Goal: Navigation & Orientation: Find specific page/section

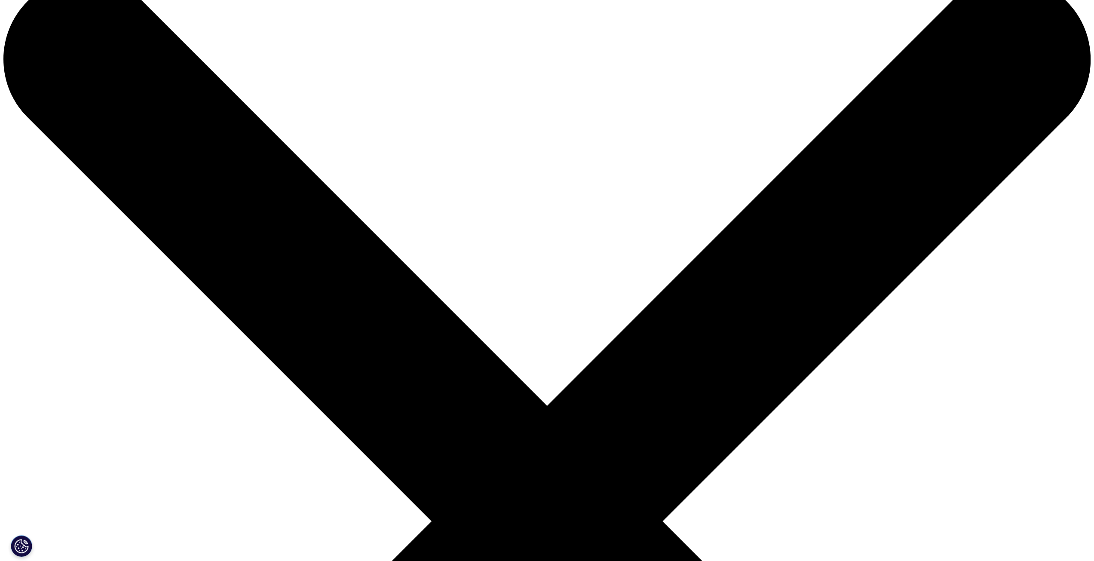
scroll to position [43, 0]
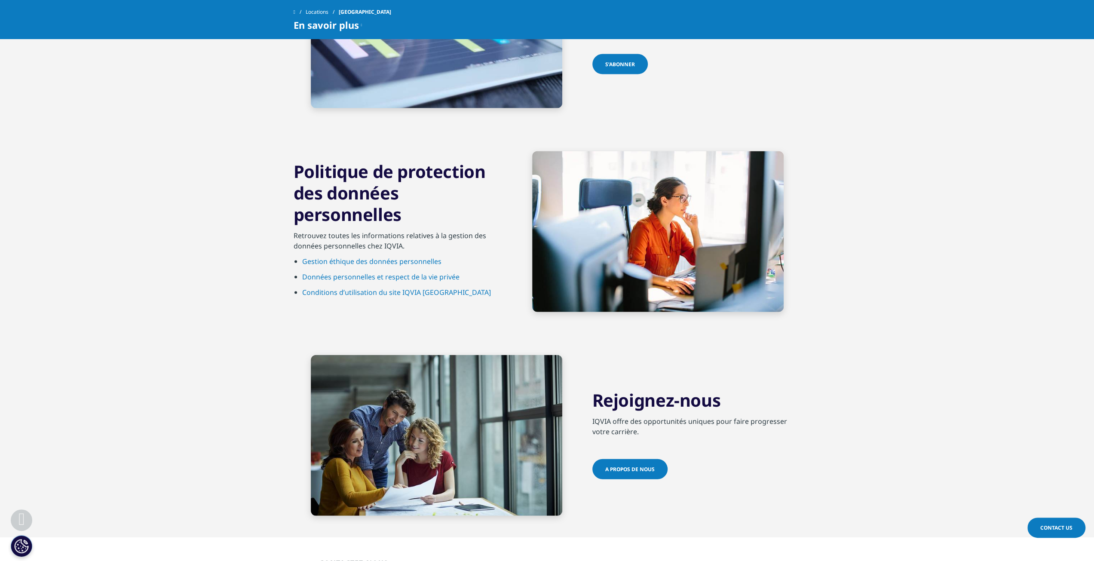
scroll to position [1998, 0]
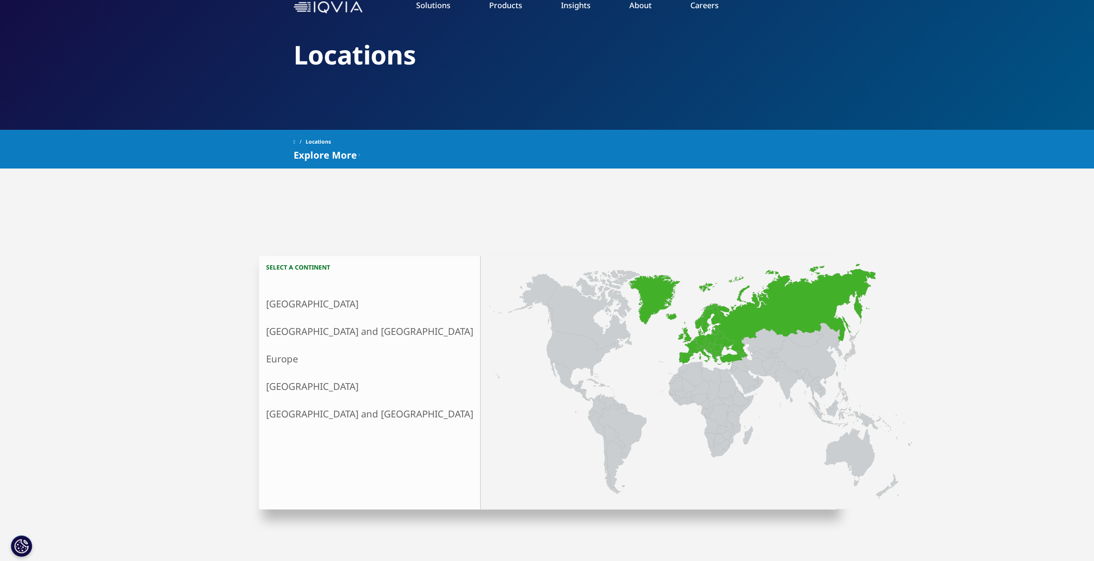
click at [305, 356] on link "Europe" at bounding box center [369, 359] width 221 height 28
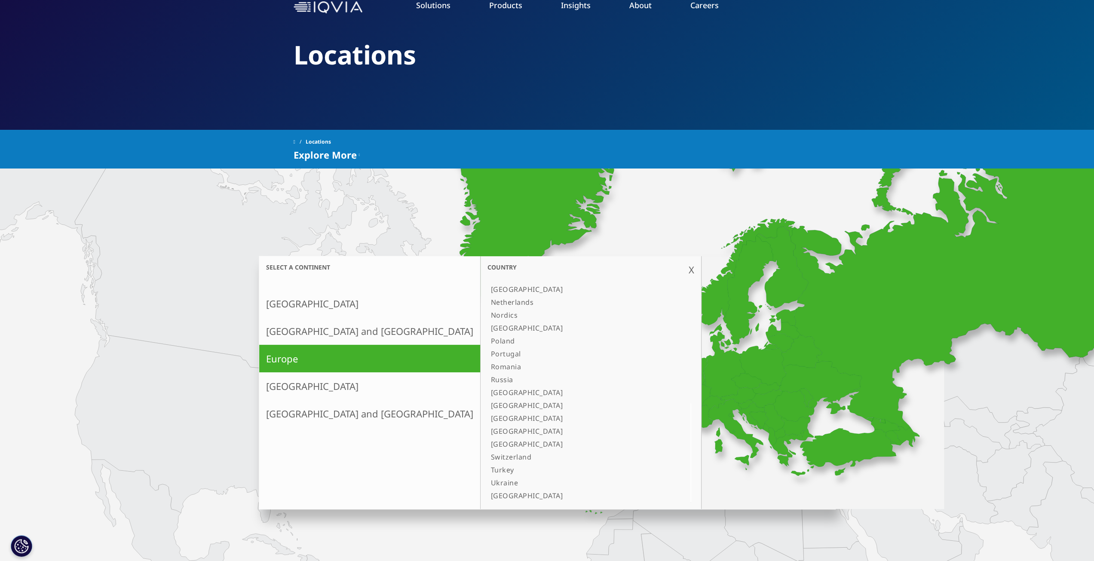
click at [487, 497] on link "[GEOGRAPHIC_DATA]" at bounding box center [579, 495] width 185 height 13
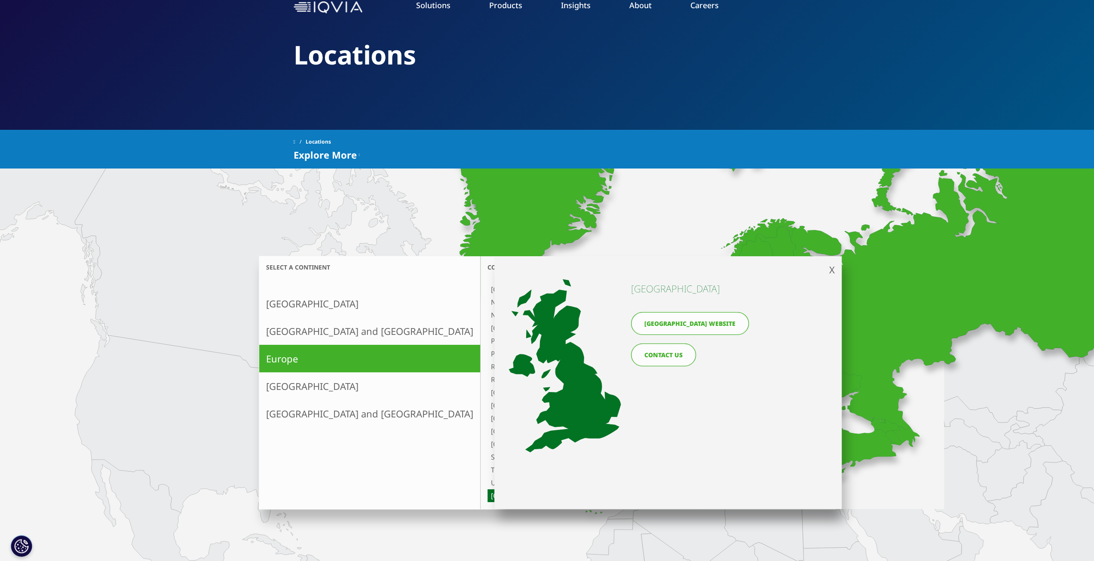
click at [683, 323] on link "United Kingdom website" at bounding box center [690, 323] width 118 height 23
